Goal: Task Accomplishment & Management: Complete application form

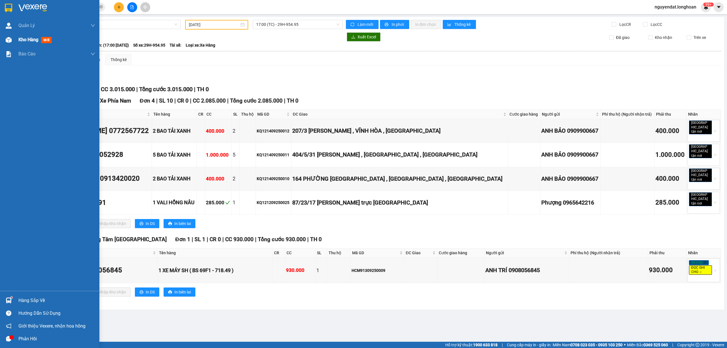
click at [7, 40] on img at bounding box center [9, 40] width 6 height 6
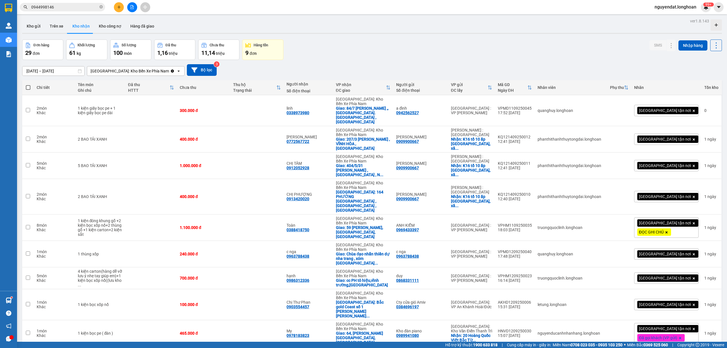
click at [131, 70] on div "[GEOGRAPHIC_DATA]: Kho Bến Xe Phía Nam" at bounding box center [130, 71] width 78 height 6
click at [133, 80] on div "[GEOGRAPHIC_DATA]: VP Trung Tâm [GEOGRAPHIC_DATA]" at bounding box center [126, 86] width 78 height 16
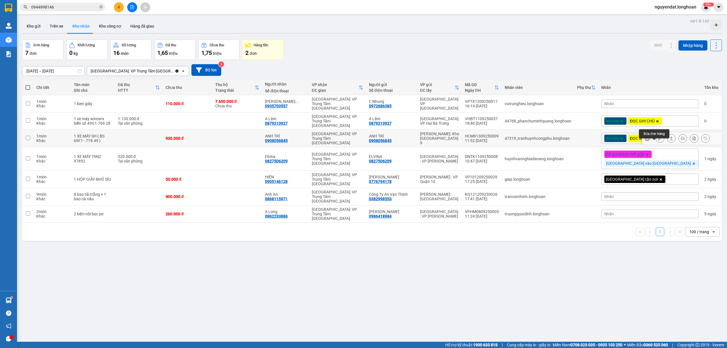
click at [658, 140] on icon at bounding box center [660, 138] width 4 height 4
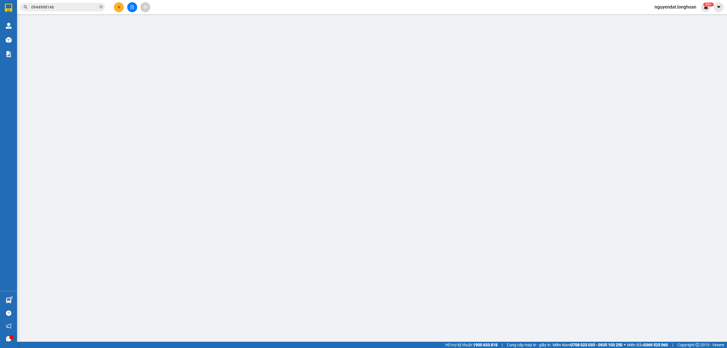
type input "0908056845"
type input "ANH TRÍ"
type input "0908056845"
type input "ANH TRÍ"
type input "CHÌA KHÓA + GIẤY TỜ XE QUẤN TAY LÁI ( KÈM 1 GƯƠNG XE )"
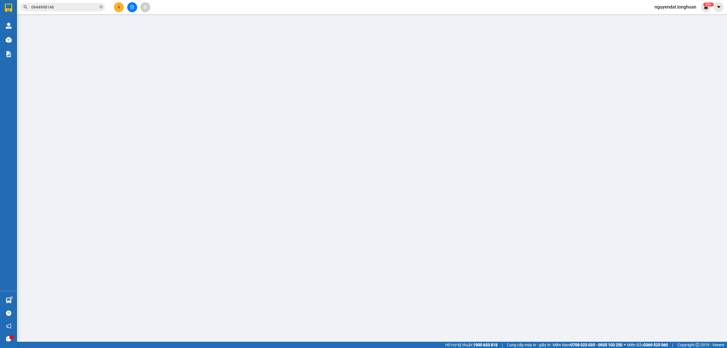
type input "930.000"
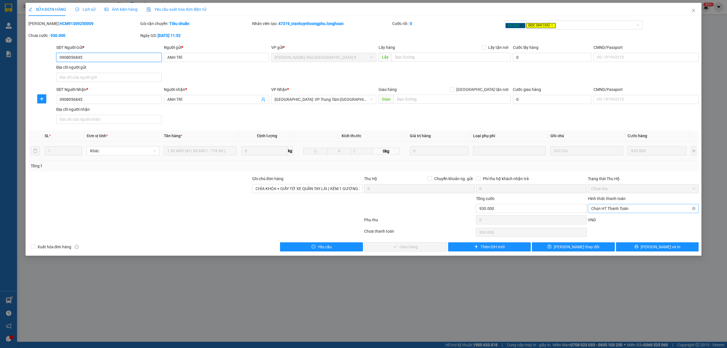
click at [627, 208] on span "Chọn HT Thanh Toán" at bounding box center [643, 208] width 104 height 9
click at [606, 223] on div "Tại văn phòng" at bounding box center [643, 221] width 104 height 6
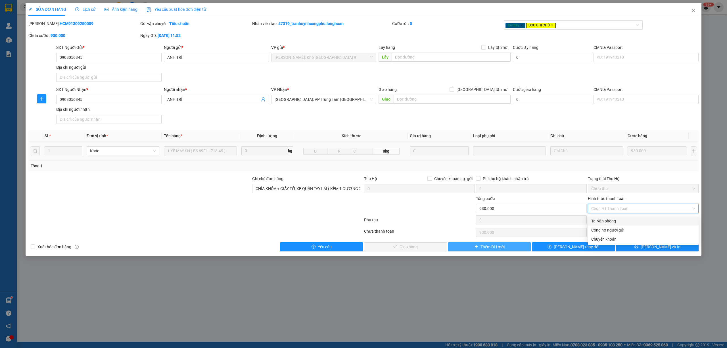
type input "0"
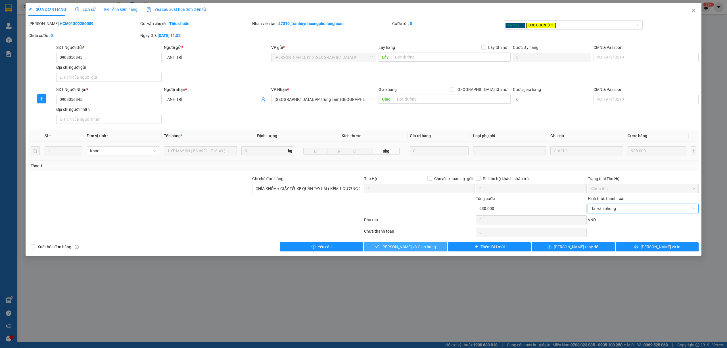
click at [413, 247] on span "[PERSON_NAME] và Giao hàng" at bounding box center [408, 247] width 55 height 6
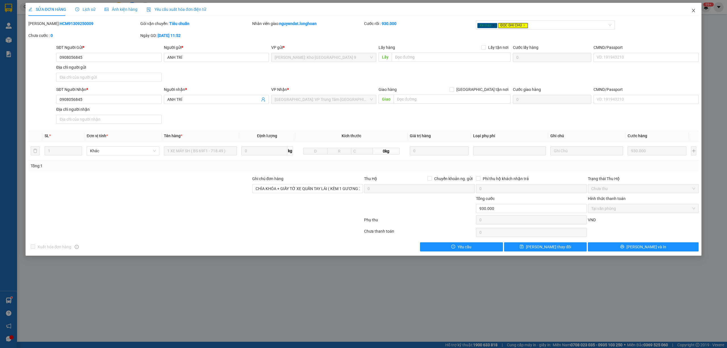
click at [692, 9] on icon "close" at bounding box center [693, 10] width 5 height 5
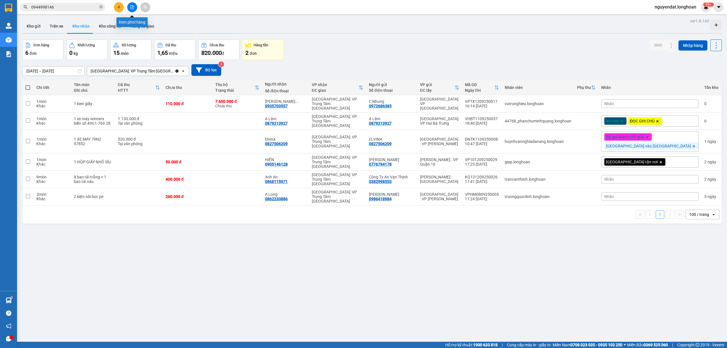
click at [132, 6] on icon "file-add" at bounding box center [132, 7] width 3 height 4
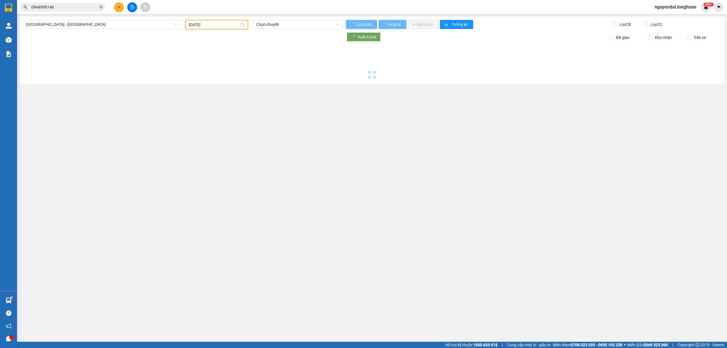
type input "[DATE]"
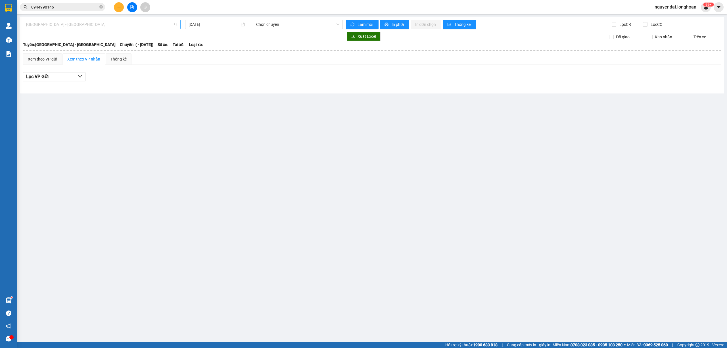
click at [101, 28] on span "[GEOGRAPHIC_DATA] - [GEOGRAPHIC_DATA]" at bounding box center [101, 24] width 151 height 9
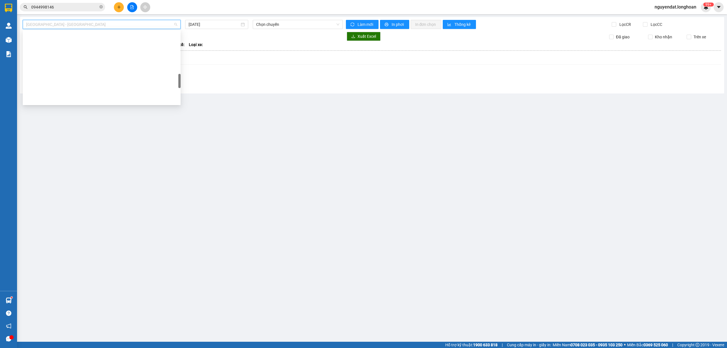
scroll to position [391, 0]
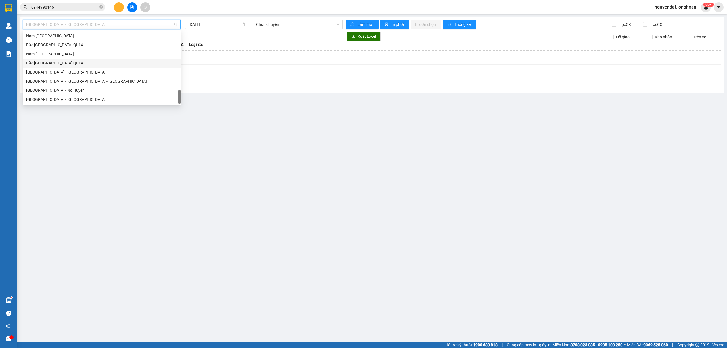
click at [73, 62] on div "Bắc [GEOGRAPHIC_DATA] QL1A" at bounding box center [101, 63] width 151 height 6
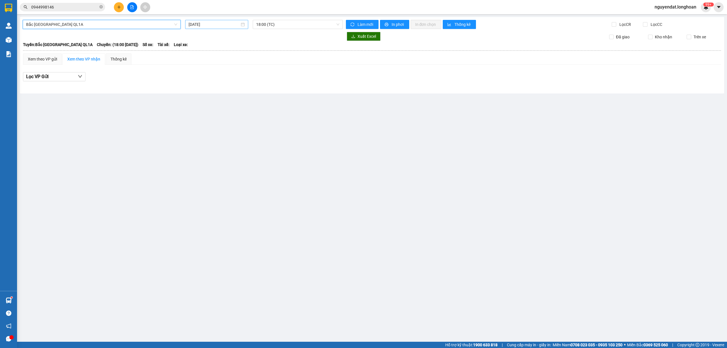
click at [216, 23] on input "[DATE]" at bounding box center [214, 24] width 51 height 6
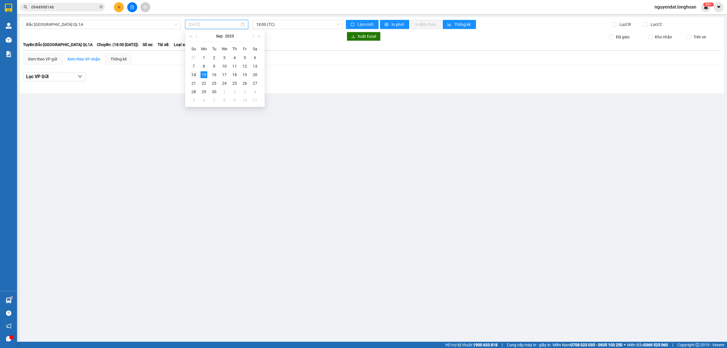
click at [191, 76] on div "14" at bounding box center [193, 74] width 7 height 7
type input "[DATE]"
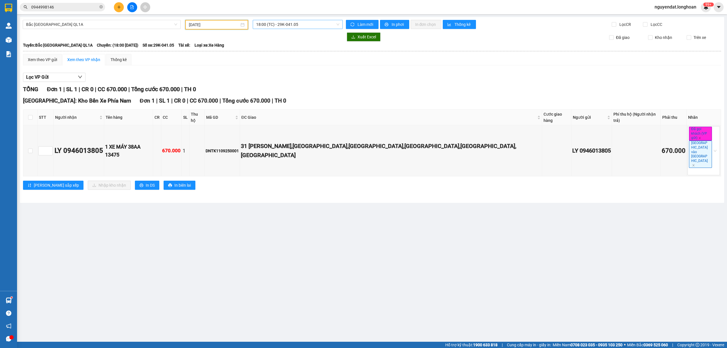
click at [284, 24] on span "18:00 (TC) - 29K-041.05" at bounding box center [298, 24] width 84 height 9
click at [295, 57] on div "20:00 (TC) - 29K-040.98" at bounding box center [278, 54] width 44 height 6
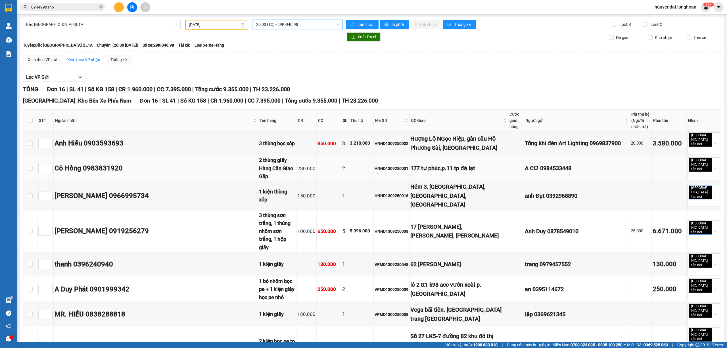
scroll to position [197, 0]
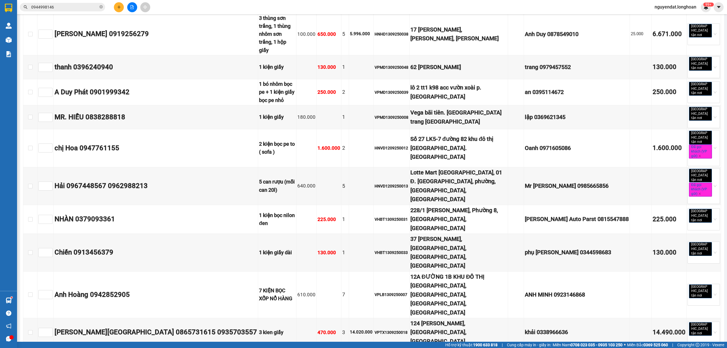
checkbox input "true"
click at [31, 217] on input "checkbox" at bounding box center [30, 219] width 5 height 5
checkbox input "true"
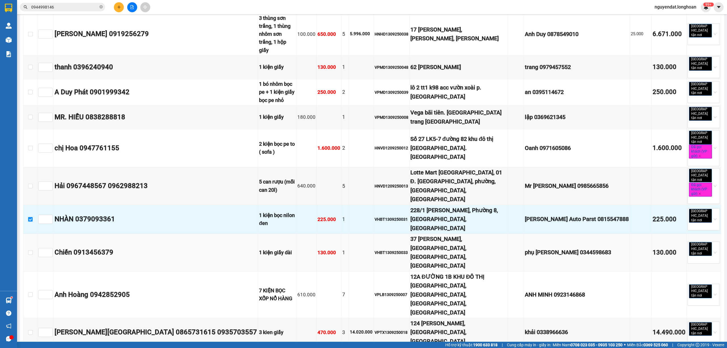
scroll to position [134, 0]
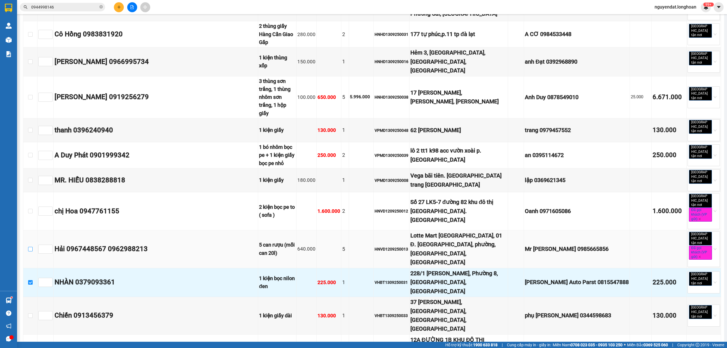
click at [30, 247] on input "checkbox" at bounding box center [30, 249] width 5 height 5
checkbox input "true"
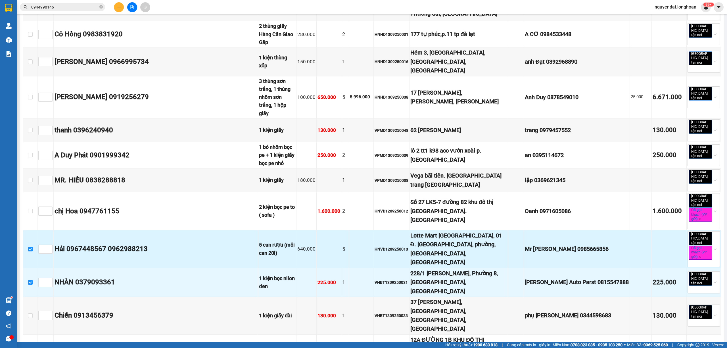
scroll to position [71, 0]
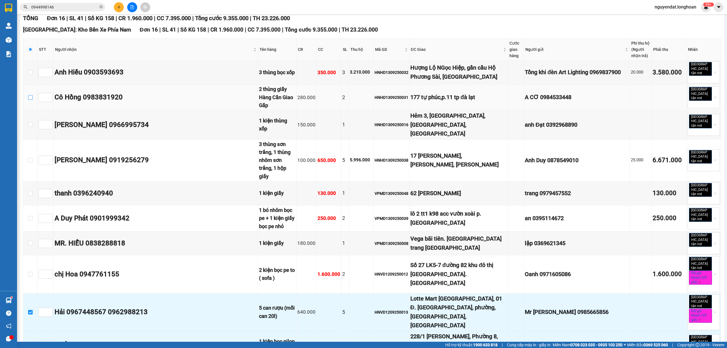
click at [31, 95] on input "checkbox" at bounding box center [30, 97] width 5 height 5
checkbox input "true"
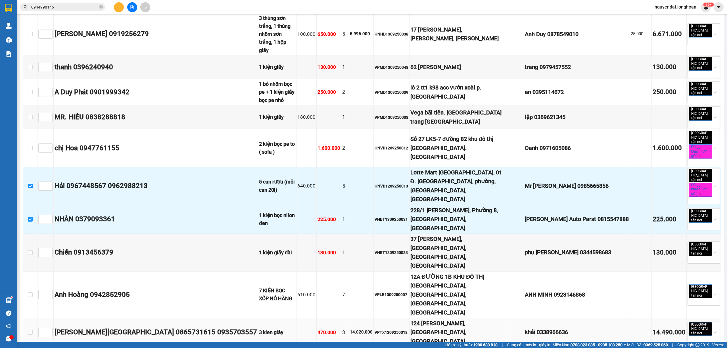
scroll to position [0, 0]
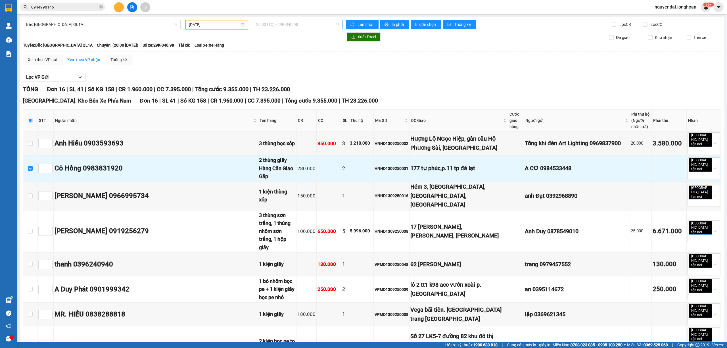
drag, startPoint x: 270, startPoint y: 21, endPoint x: 271, endPoint y: 24, distance: 3.4
click at [270, 21] on span "20:00 (TC) - 29K-040.98" at bounding box center [298, 24] width 84 height 9
drag, startPoint x: 336, startPoint y: 70, endPoint x: 271, endPoint y: 55, distance: 66.5
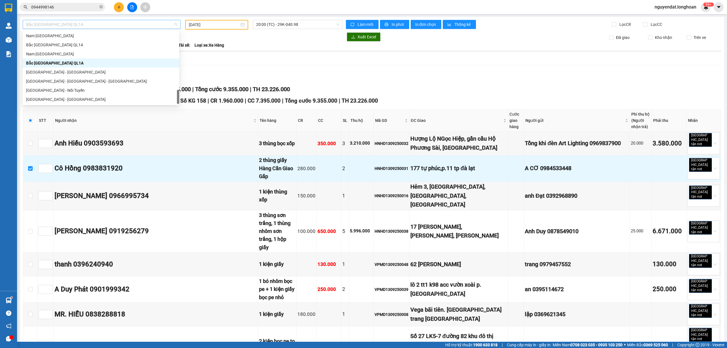
click at [89, 24] on span "Bắc [GEOGRAPHIC_DATA] QL1A" at bounding box center [101, 24] width 151 height 9
click at [71, 56] on div "Nam [GEOGRAPHIC_DATA]" at bounding box center [101, 54] width 150 height 6
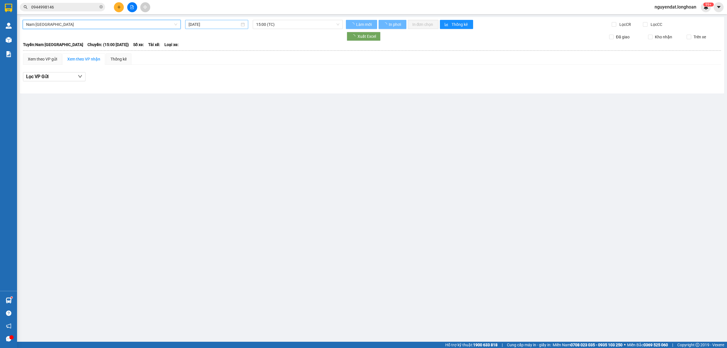
click at [205, 22] on input "[DATE]" at bounding box center [214, 24] width 51 height 6
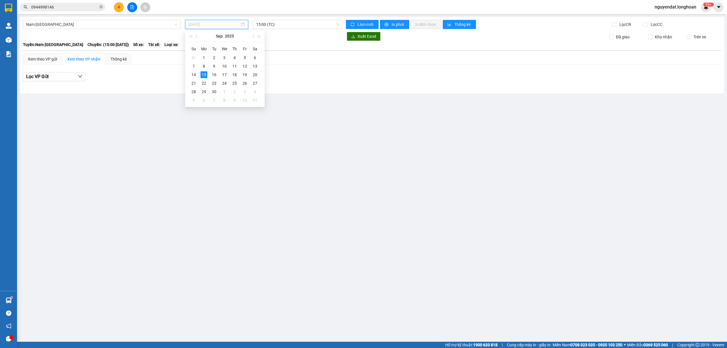
type input "[DATE]"
click at [276, 22] on span "15:00 (TC)" at bounding box center [298, 24] width 84 height 9
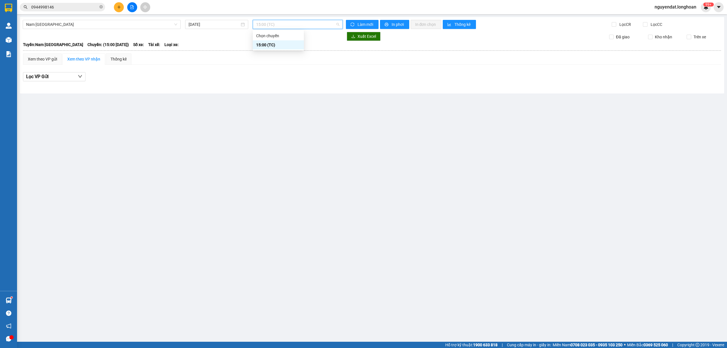
click at [314, 93] on div "Nam [GEOGRAPHIC_DATA] QL1A [DATE] 15:00 (TC) Làm mới In phơi In đơn chọn Thống …" at bounding box center [372, 55] width 704 height 76
click at [103, 7] on icon "close-circle" at bounding box center [100, 6] width 3 height 3
click at [93, 6] on input "text" at bounding box center [64, 7] width 67 height 6
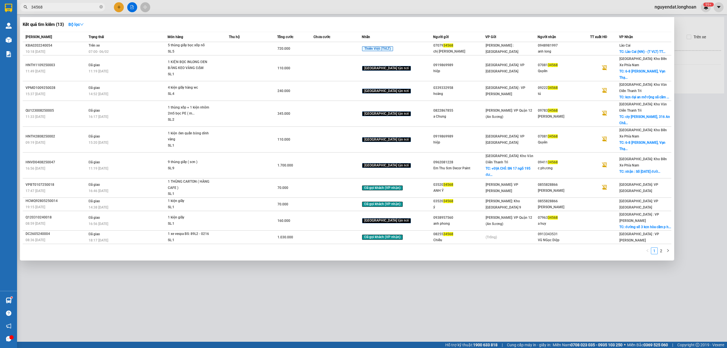
type input "34568"
click at [208, 254] on div at bounding box center [363, 174] width 727 height 348
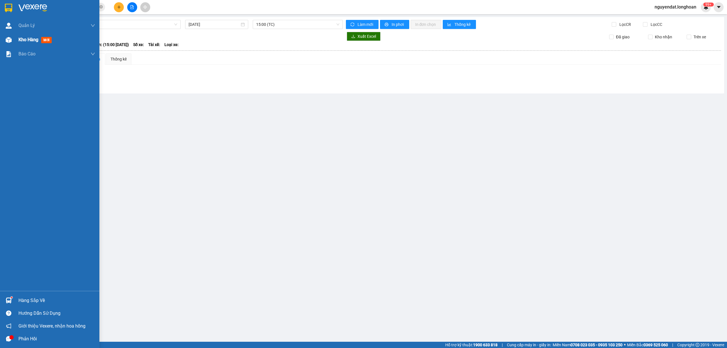
click at [21, 41] on span "Kho hàng" at bounding box center [28, 39] width 20 height 5
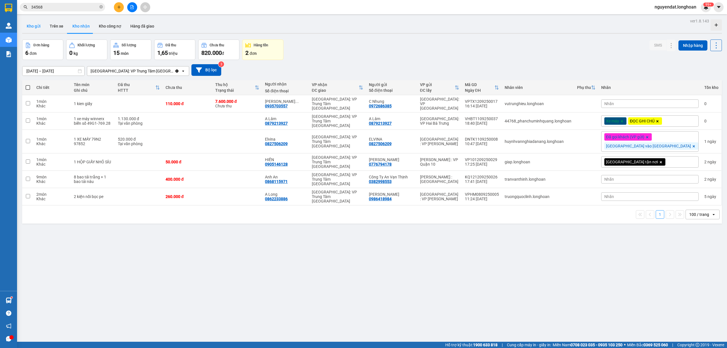
click at [38, 29] on button "Kho gửi" at bounding box center [33, 26] width 23 height 14
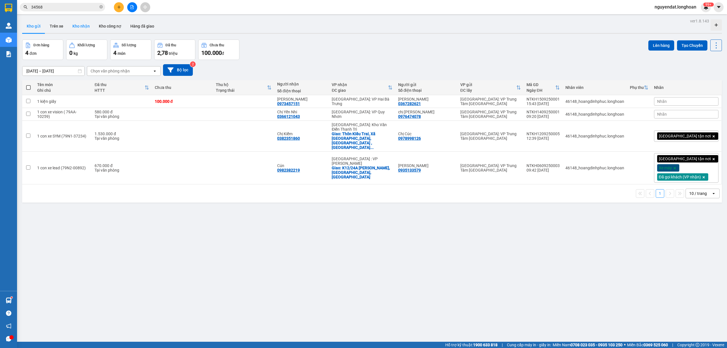
click at [82, 23] on button "Kho nhận" at bounding box center [81, 26] width 26 height 14
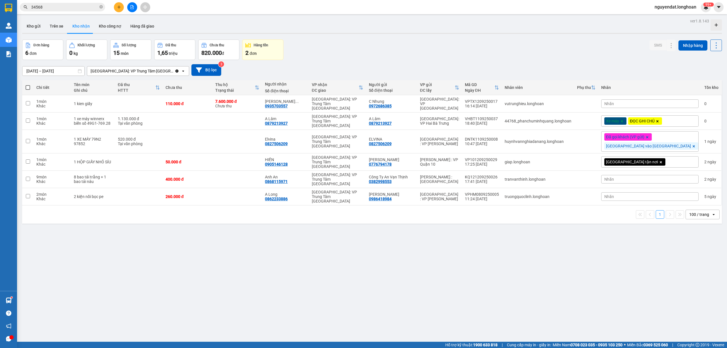
click at [149, 71] on div "[GEOGRAPHIC_DATA]: VP Trung Tâm [GEOGRAPHIC_DATA]" at bounding box center [132, 71] width 83 height 6
drag, startPoint x: 138, startPoint y: 94, endPoint x: 150, endPoint y: 92, distance: 12.3
click at [139, 97] on span "[GEOGRAPHIC_DATA]: Kho Bến Xe Phía Nam" at bounding box center [133, 102] width 84 height 11
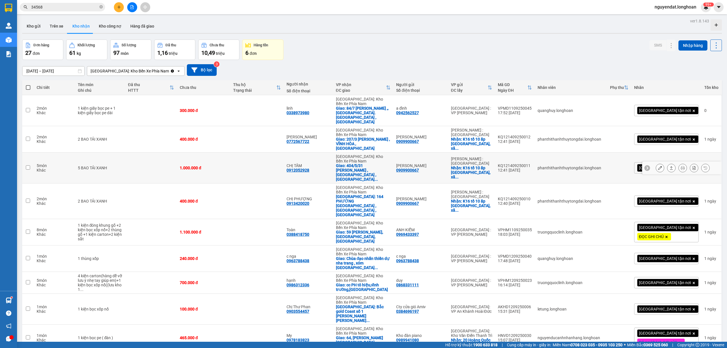
scroll to position [410, 0]
click at [359, 58] on div "Đơn hàng 27 đơn Khối lượng 61 kg Số lượng 97 món Đã thu 1,16 triệu Chưa thu 10,…" at bounding box center [372, 49] width 700 height 20
drag, startPoint x: 347, startPoint y: 43, endPoint x: 182, endPoint y: 43, distance: 164.4
click at [347, 43] on div "Đơn hàng 27 đơn Khối lượng 61 kg Số lượng 97 món Đã thu 1,16 triệu Chưa thu 10,…" at bounding box center [372, 49] width 700 height 20
click at [191, 72] on icon at bounding box center [194, 70] width 6 height 6
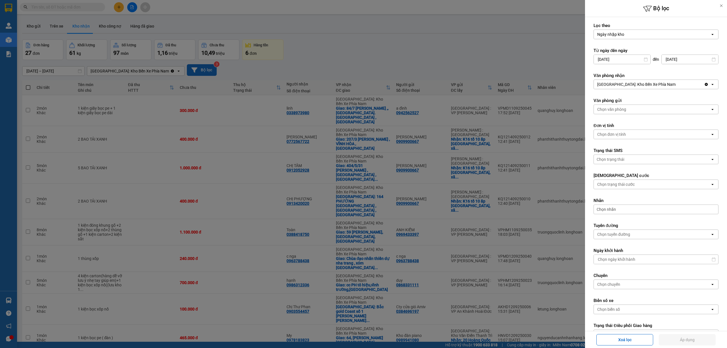
click at [427, 65] on div at bounding box center [363, 174] width 727 height 348
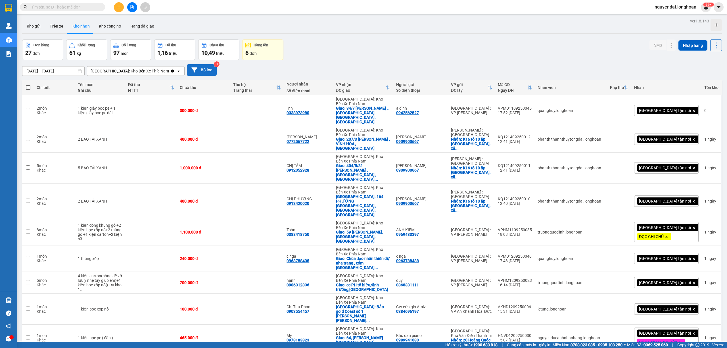
click at [378, 46] on div "Đơn hàng 27 đơn Khối lượng 61 kg Số lượng 97 món Đã thu 1,16 triệu Chưa thu 10,…" at bounding box center [372, 49] width 700 height 20
click at [119, 9] on button at bounding box center [119, 7] width 10 height 10
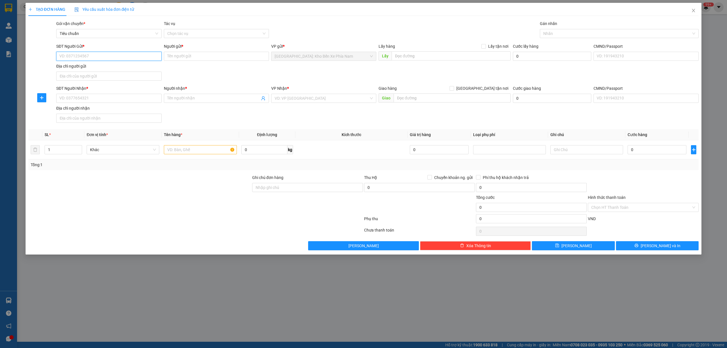
paste input "0934517468"
type input "0934517468"
click at [192, 57] on input "Người gửi *" at bounding box center [216, 56] width 105 height 9
drag, startPoint x: 124, startPoint y: 59, endPoint x: 116, endPoint y: 63, distance: 9.2
click at [124, 59] on input "0934517468" at bounding box center [108, 56] width 105 height 9
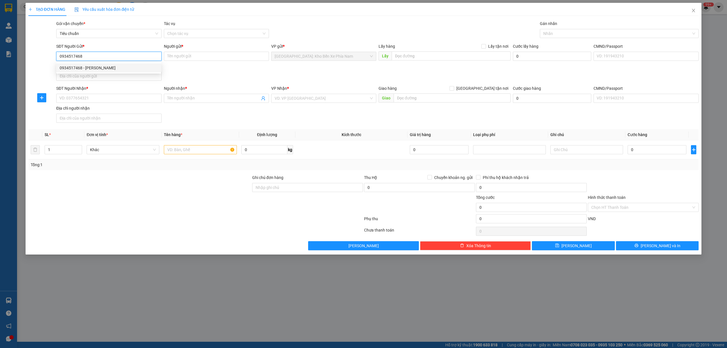
click at [103, 66] on div "0934517468 - hoàng phát" at bounding box center [109, 68] width 98 height 6
type input "hoàng phát"
checkbox input "true"
type input "Hải Âu 6-21 Vinhomes Oceanpark 2, Văn Giang Hưng Yên ạ"
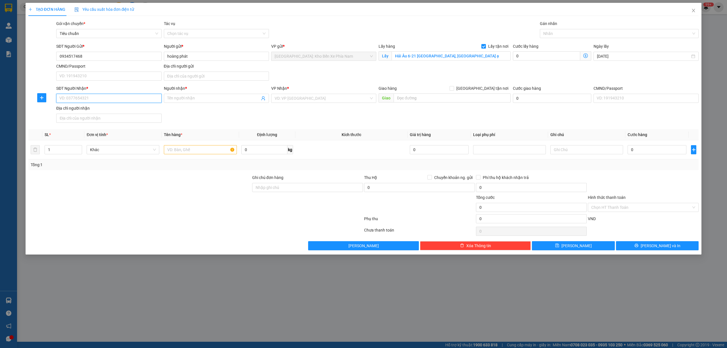
click at [100, 99] on input "SĐT Người Nhận *" at bounding box center [108, 98] width 105 height 9
click at [120, 110] on div "0934517468 - hoàng phát" at bounding box center [109, 110] width 98 height 6
type input "0934517468"
type input "hoàng phát"
checkbox input "true"
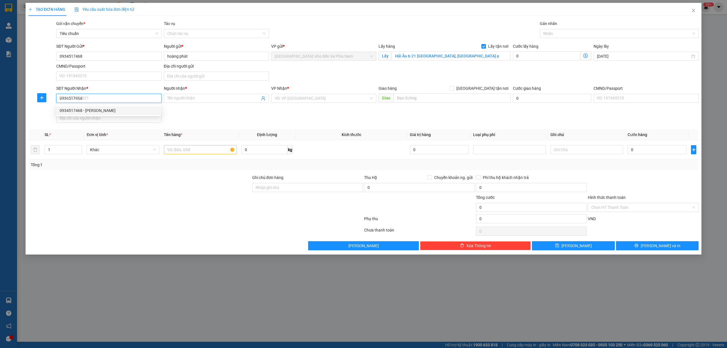
type input "NGÕ 73 PHAN CHU TRINH Phường 9 - đà lạt"
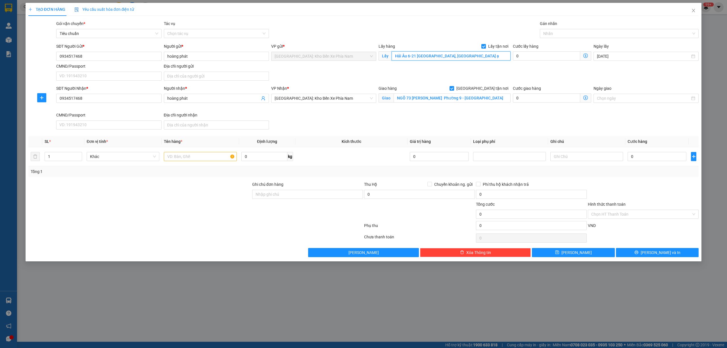
click at [442, 59] on input "Hải Âu 6-21 Vinhomes Oceanpark 2, Văn Giang Hưng Yên ạ" at bounding box center [451, 55] width 119 height 9
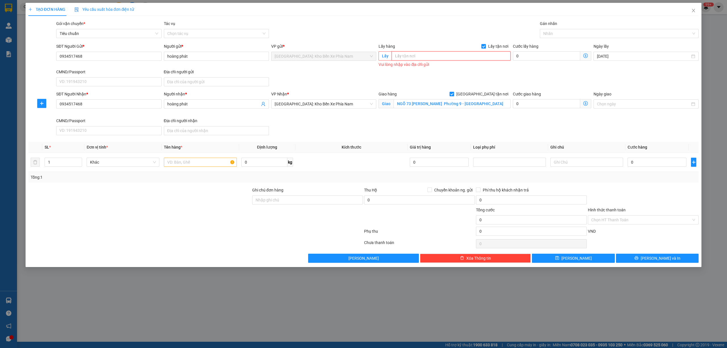
paste input "73 phan chu trinh p9 đà lạt"
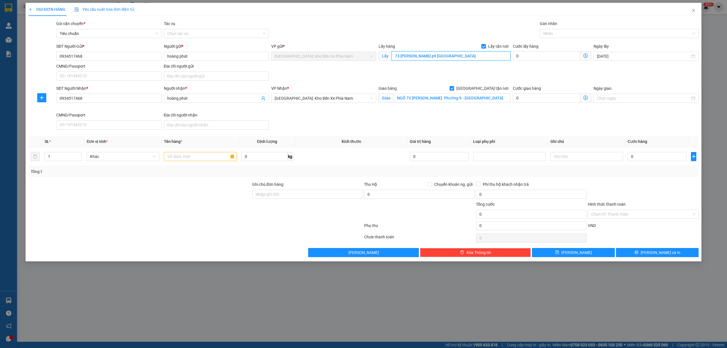
type input "73 phan chu trinh p9 đà lạt"
click at [485, 101] on input "NGÕ 73 PHAN CHU TRINH Phường 9 - đà lạt" at bounding box center [452, 97] width 117 height 9
click at [483, 99] on input "text" at bounding box center [452, 97] width 117 height 9
paste input "hải âu 6-21 vinhomes oceanpark 2 hưng yên"
type input "hải âu 6-21 vinhomes oceanpark 2 hưng yên"
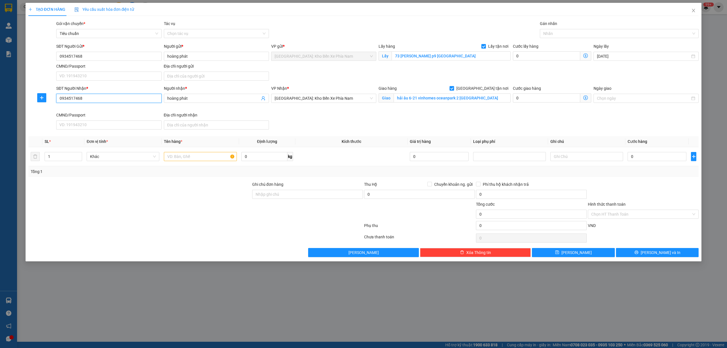
click at [84, 98] on input "0934517468" at bounding box center [108, 98] width 105 height 9
click at [659, 156] on input "0" at bounding box center [657, 156] width 59 height 9
type input "2"
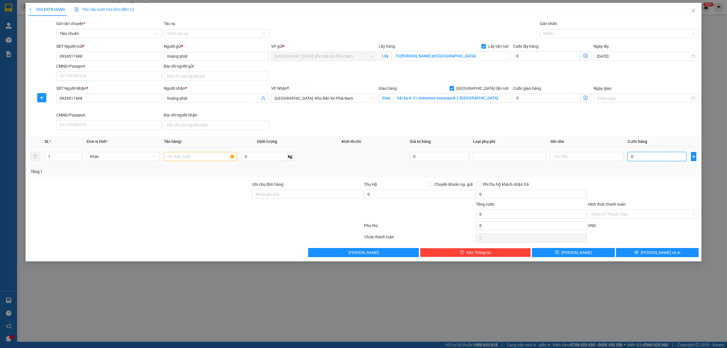
type input "2"
type input "20"
type input "203"
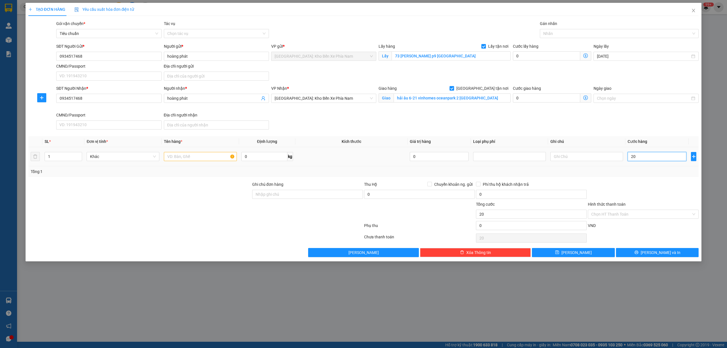
type input "203"
type input "2.030"
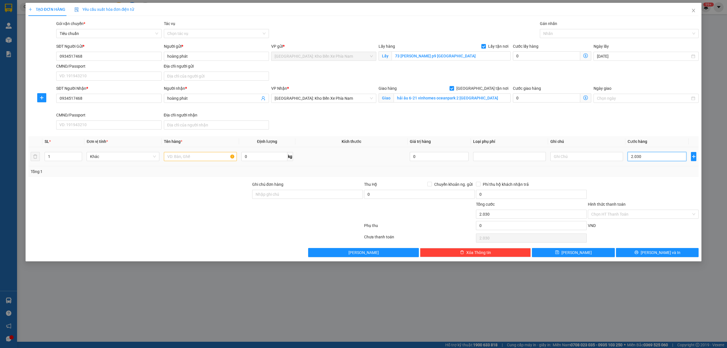
type input "20.300"
type input "203.000"
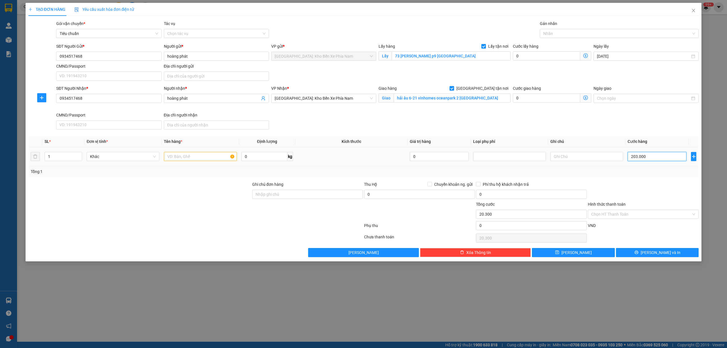
type input "203.000"
type input "2.030.000"
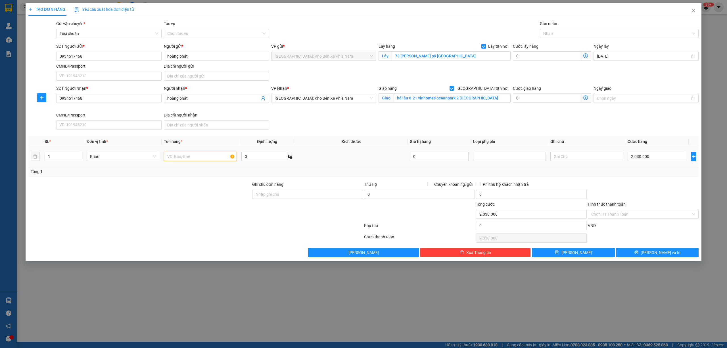
click at [181, 160] on input "text" at bounding box center [200, 156] width 73 height 9
paste input "1 xe sh 15B2-04760"
click at [565, 29] on div "Nhãn" at bounding box center [619, 33] width 159 height 9
type input "1 xe sh 15B2-04760"
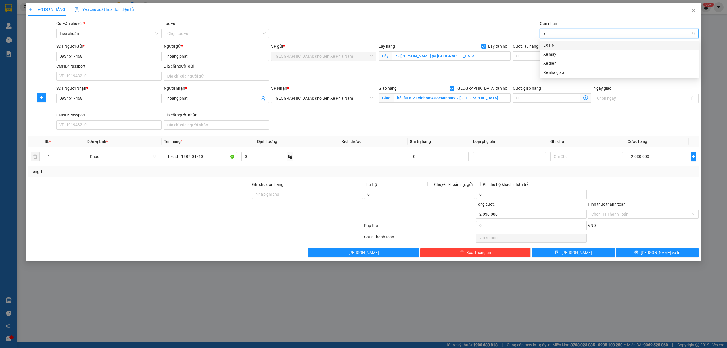
type input "xe"
click at [567, 42] on div "Xe máy" at bounding box center [619, 45] width 152 height 6
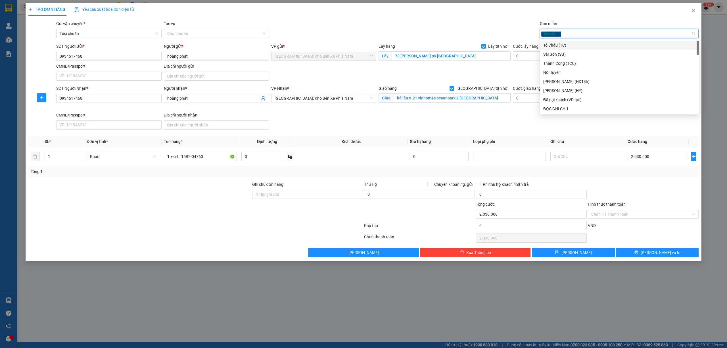
click at [266, 210] on div at bounding box center [308, 211] width 112 height 20
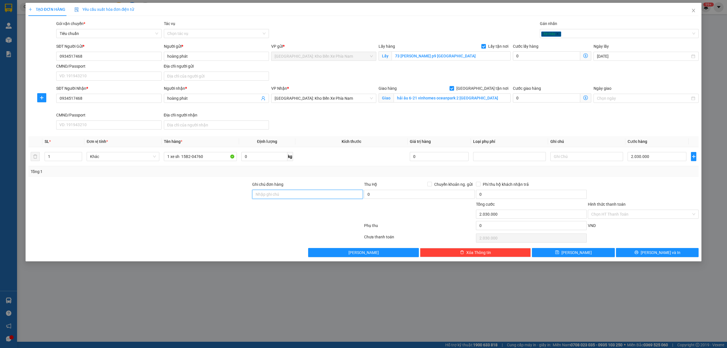
drag, startPoint x: 291, startPoint y: 198, endPoint x: 294, endPoint y: 197, distance: 3.4
click at [291, 198] on input "Ghi chú đơn hàng" at bounding box center [307, 194] width 111 height 9
drag, startPoint x: 257, startPoint y: 196, endPoint x: 293, endPoint y: 197, distance: 36.1
click at [257, 196] on input "1 CHÌA KHOÁ + KO CAVAT" at bounding box center [307, 194] width 111 height 9
type input "0 CHÌA KHOÁ + KO CAVAT"
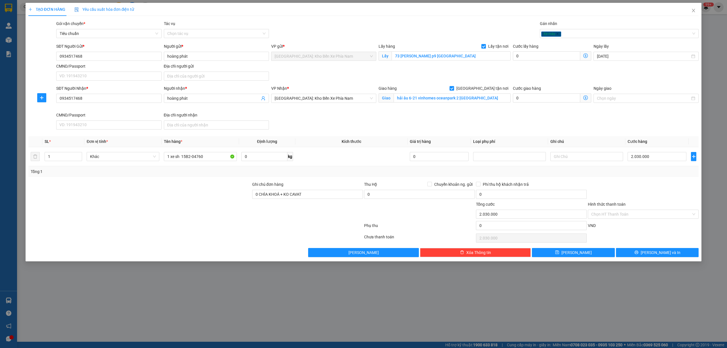
click at [353, 25] on div "Gói vận chuyển * Tiêu chuẩn Tác vụ Chọn tác vụ Gán nhãn Xe máy" at bounding box center [377, 30] width 645 height 20
click at [344, 26] on div "Gói vận chuyển * Tiêu chuẩn Tác vụ Chọn tác vụ Gán nhãn Xe máy" at bounding box center [377, 30] width 645 height 20
drag, startPoint x: 359, startPoint y: 112, endPoint x: 355, endPoint y: 110, distance: 4.1
click at [358, 112] on div "VP Nhận * Nha Trang: Kho Bến Xe Phía Nam" at bounding box center [323, 98] width 107 height 27
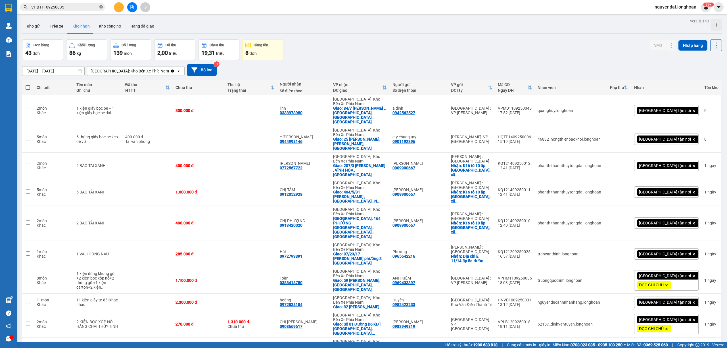
click at [100, 7] on icon "close-circle" at bounding box center [100, 6] width 3 height 3
paste input "0934517468"
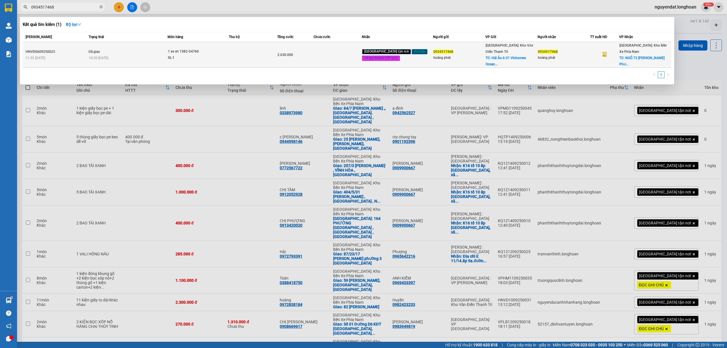
type input "0934517468"
click at [270, 49] on td at bounding box center [253, 55] width 48 height 26
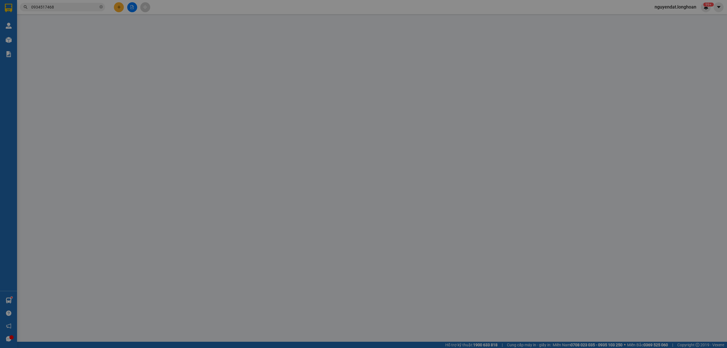
type input "0934517468"
type input "hoàng phát"
checkbox input "true"
type input "Hải Âu 6-21 Vinhomes Oceanpark 2, Văn Giang Hưng Yên ạ"
type input "0934517468"
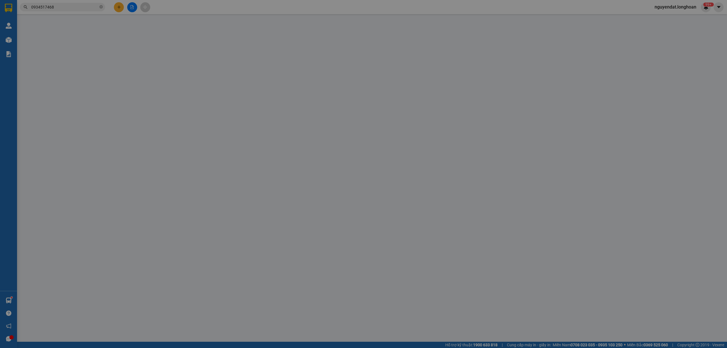
type input "hoàng phát"
checkbox input "true"
type input "NGÕ 73 PHAN CHU TRINH Phường 9 - đà lạt"
type input "không chìa khóa không giấy tờ"
type input "2.030.000"
